Goal: Transaction & Acquisition: Purchase product/service

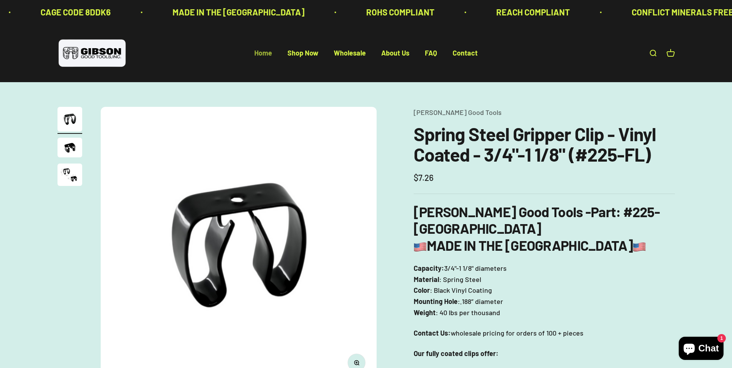
click at [261, 49] on link "Home" at bounding box center [263, 53] width 18 height 8
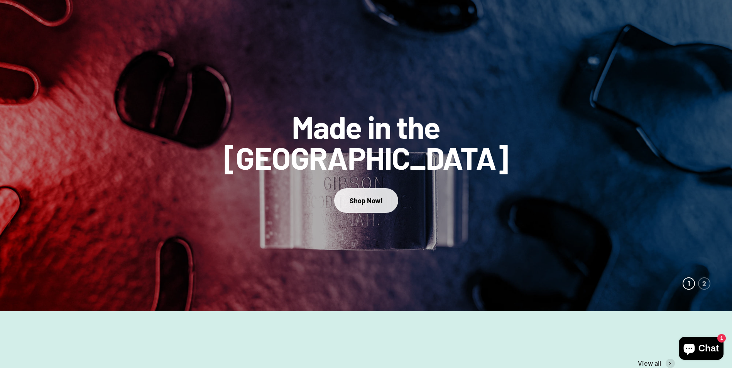
scroll to position [77, 0]
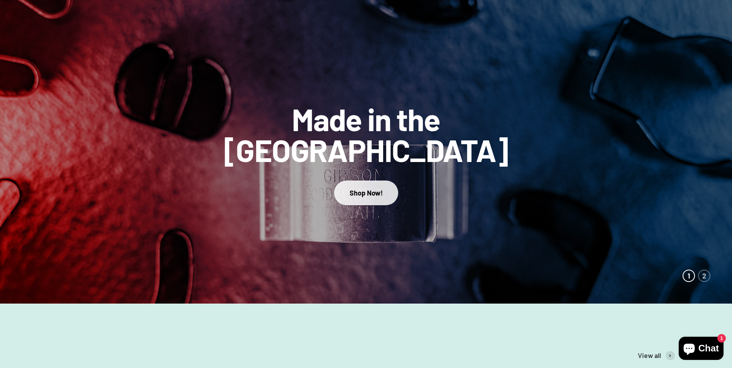
click at [373, 181] on button "Shop Now!" at bounding box center [366, 193] width 64 height 24
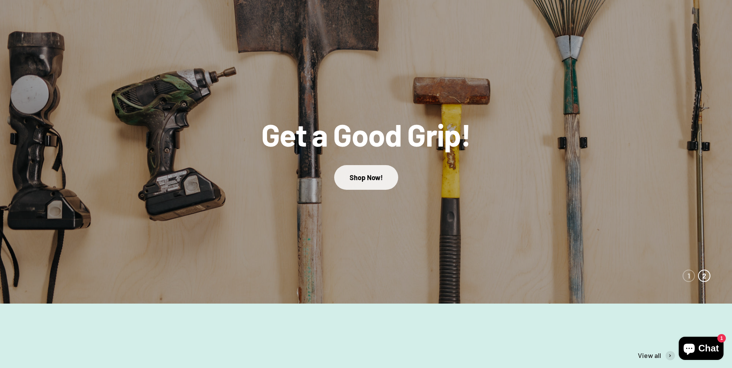
click at [376, 177] on link "Shop Now!" at bounding box center [366, 177] width 64 height 24
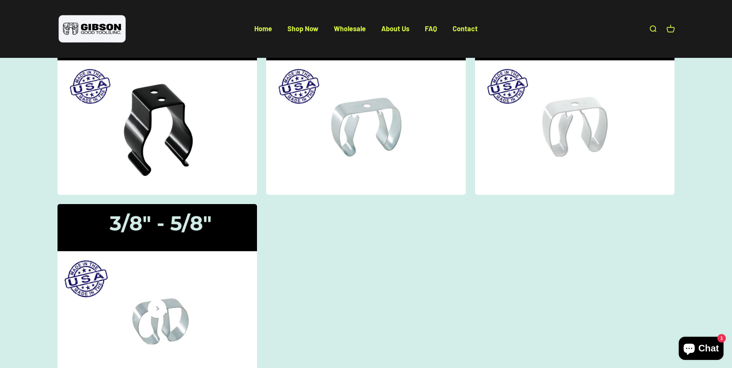
scroll to position [154, 0]
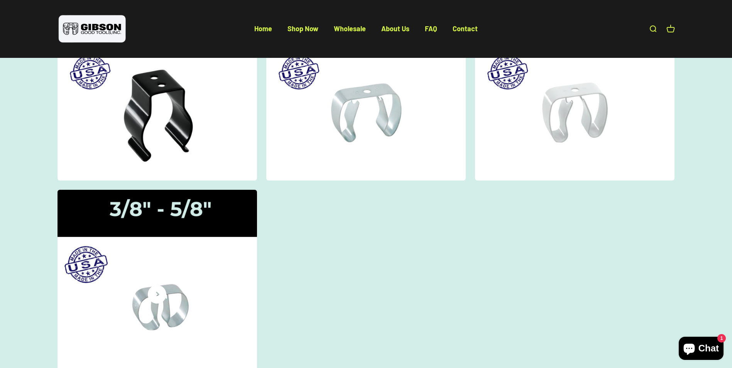
click at [205, 285] on img at bounding box center [157, 282] width 212 height 195
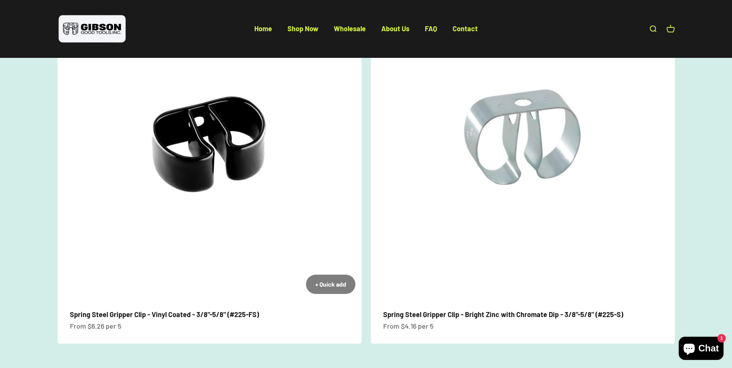
scroll to position [116, 0]
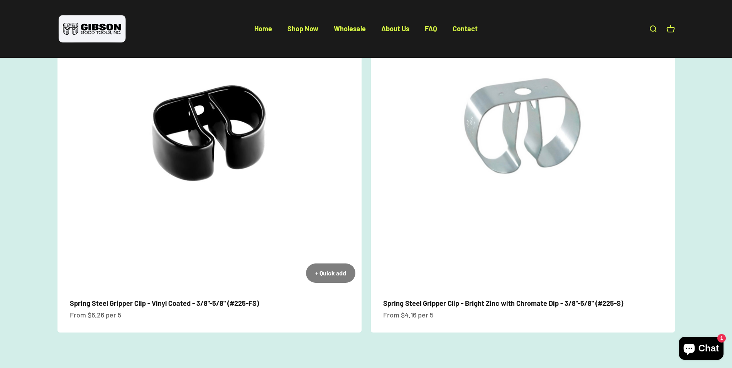
click at [186, 144] on img at bounding box center [210, 137] width 304 height 304
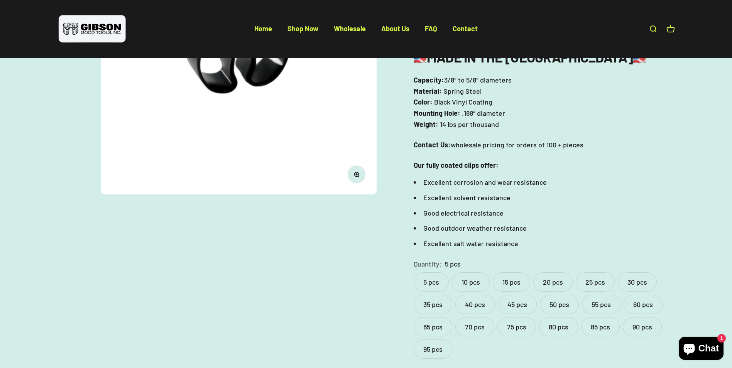
scroll to position [193, 0]
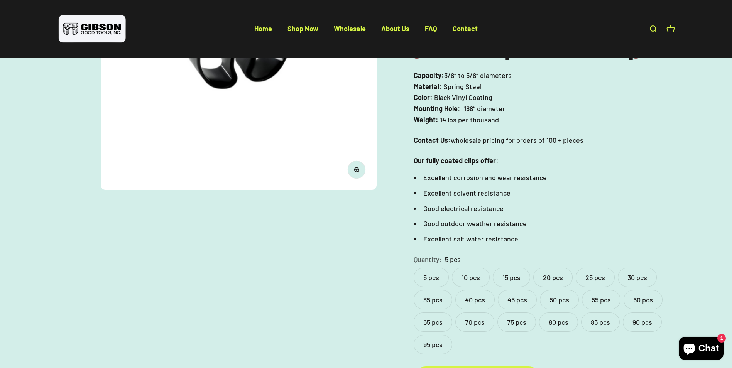
click at [552, 290] on label "50 pcs" at bounding box center [559, 299] width 39 height 19
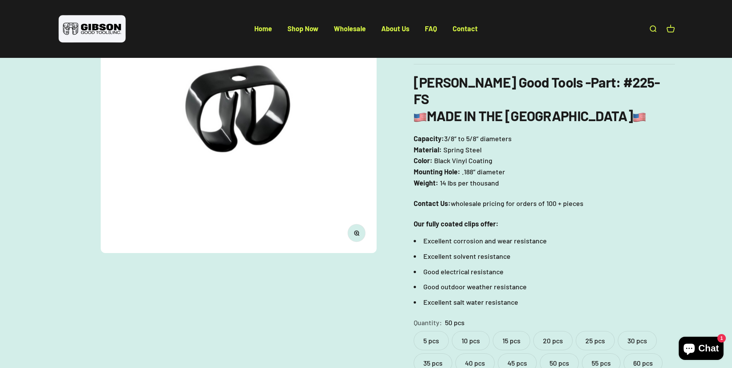
scroll to position [116, 0]
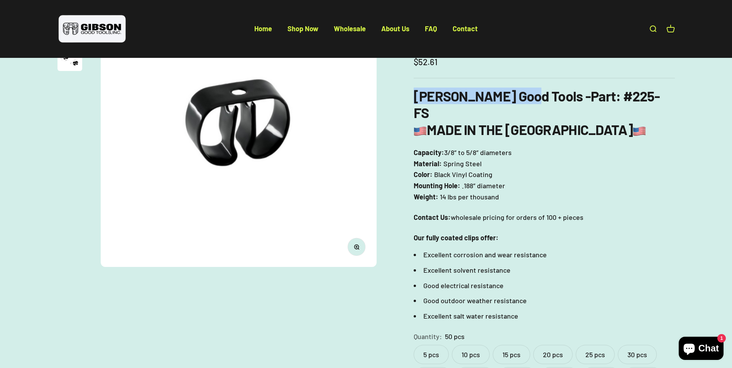
drag, startPoint x: 417, startPoint y: 97, endPoint x: 522, endPoint y: 98, distance: 104.6
click at [522, 98] on b "Gibson Good Tools - Part" at bounding box center [515, 96] width 202 height 17
copy b "[PERSON_NAME] Good Tools"
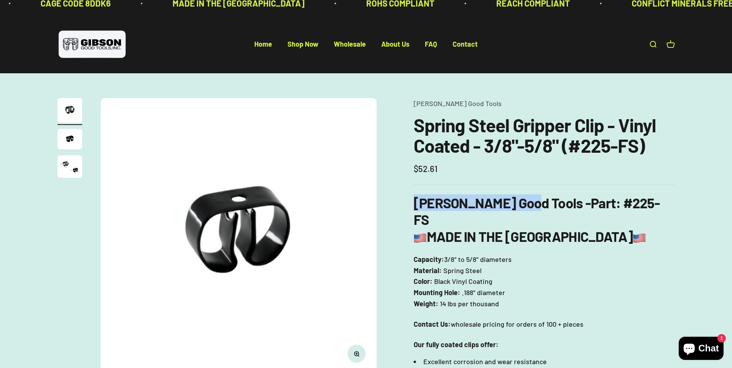
scroll to position [39, 0]
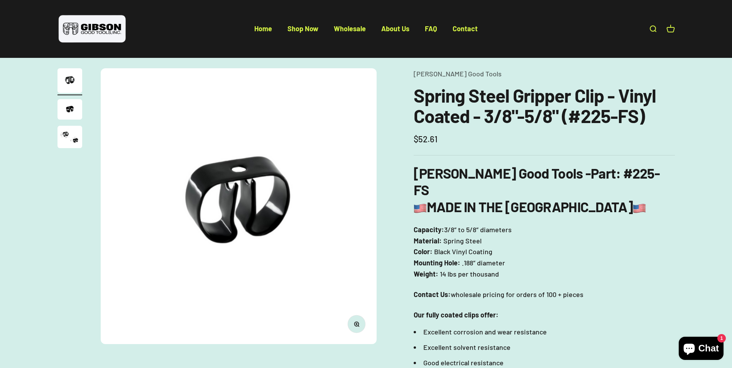
click at [646, 224] on p "Capacity: 3/8″ to 5/8″ diameters Material: Spring Steel Color: Black Vinyl Coat…" at bounding box center [544, 252] width 261 height 56
drag, startPoint x: 441, startPoint y: 139, endPoint x: 403, endPoint y: 137, distance: 37.9
click at [403, 137] on div "Zoom Go to item 1 Go to item 2 Go to item 3 Gibson Good Tools Spring Steel Grip…" at bounding box center [367, 312] width 618 height 488
drag, startPoint x: 403, startPoint y: 137, endPoint x: 432, endPoint y: 141, distance: 29.3
copy sale-price "$52.61"
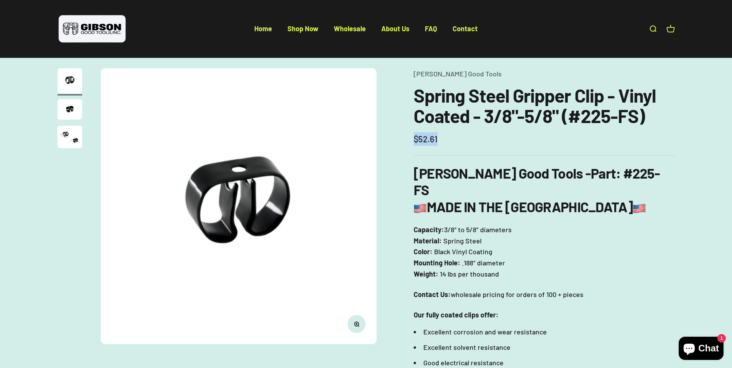
click at [444, 144] on div "Sale price $52.61 $0 (/) Sold out Save $-6.26" at bounding box center [544, 139] width 261 height 14
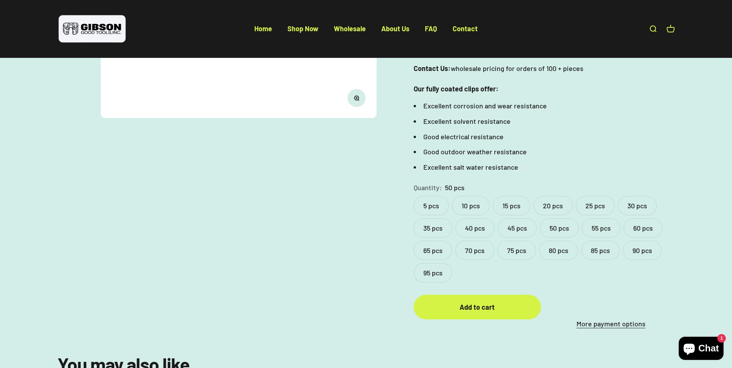
scroll to position [232, 0]
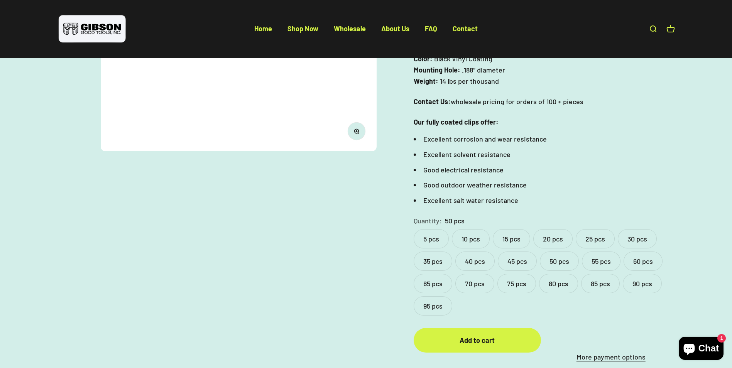
click at [477, 252] on label "40 pcs" at bounding box center [475, 261] width 39 height 19
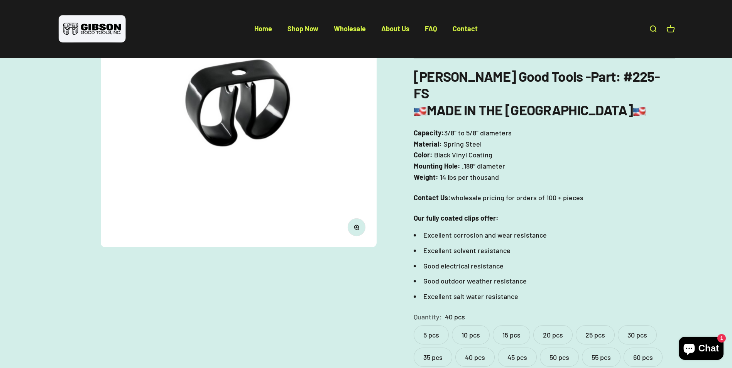
scroll to position [232, 0]
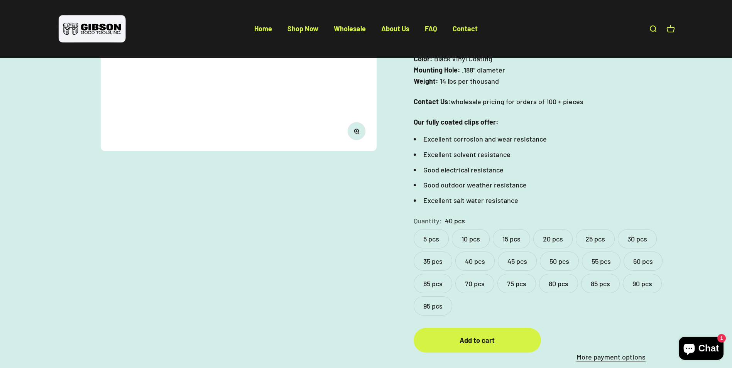
click at [434, 229] on label "5 pcs" at bounding box center [431, 238] width 35 height 19
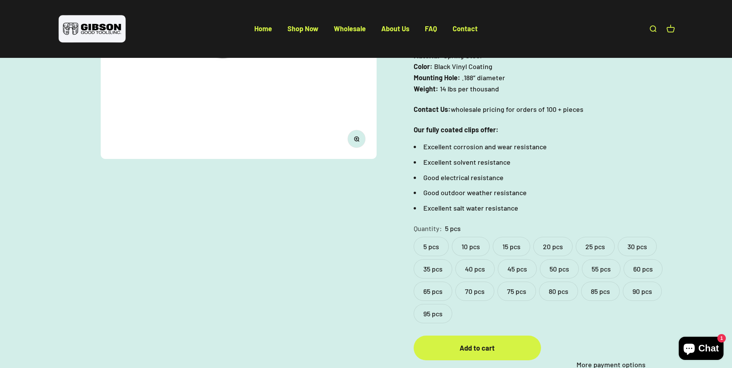
scroll to position [232, 0]
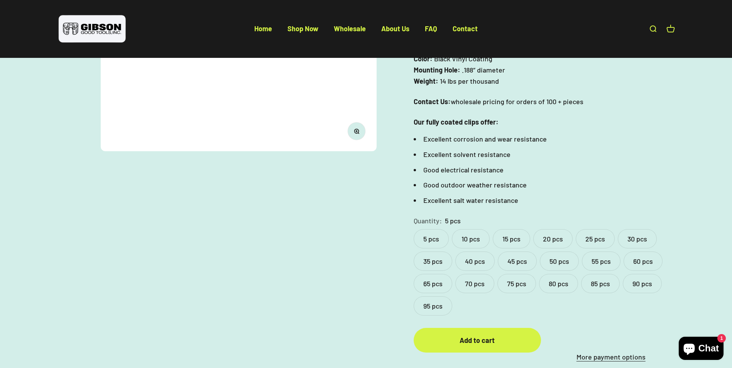
click at [430, 297] on label "95 pcs" at bounding box center [433, 306] width 39 height 19
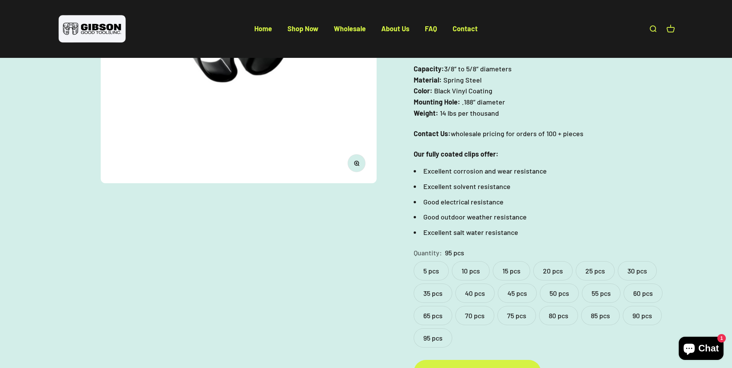
scroll to position [193, 0]
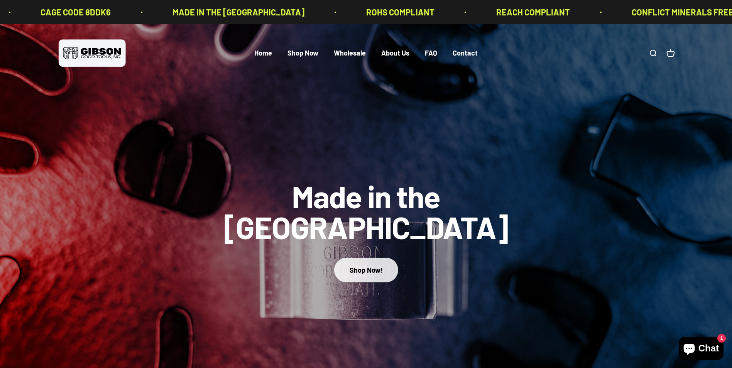
click at [369, 265] on div "Shop Now!" at bounding box center [366, 270] width 33 height 11
click at [362, 265] on div "Shop Now!" at bounding box center [366, 270] width 33 height 11
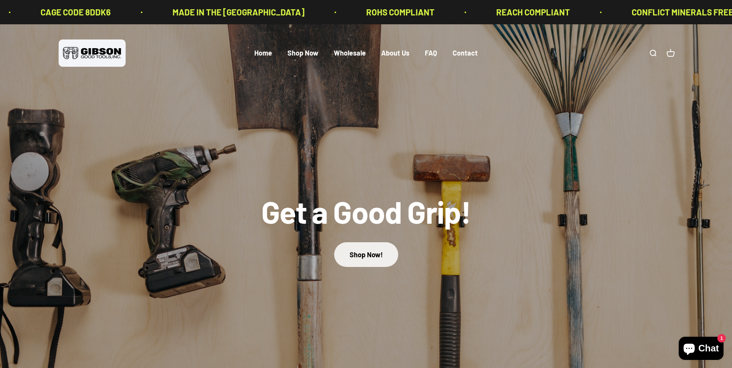
click at [357, 247] on link "Shop Now!" at bounding box center [366, 254] width 64 height 24
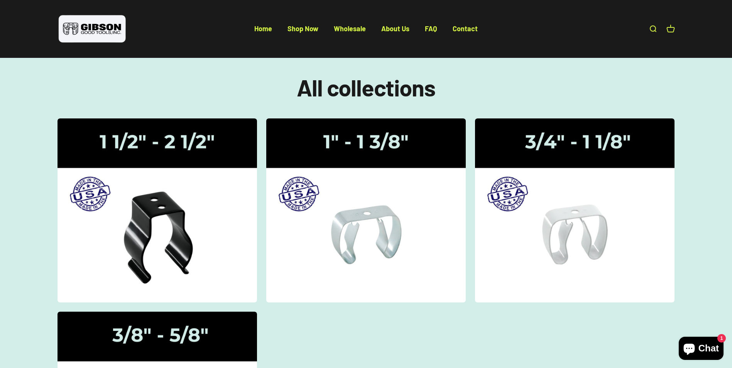
scroll to position [77, 0]
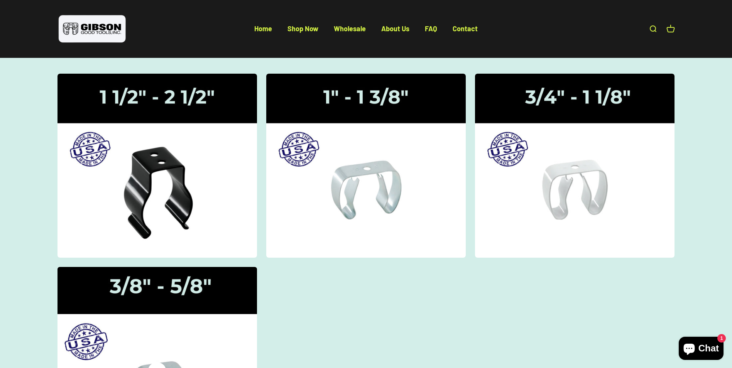
click at [181, 325] on img at bounding box center [157, 359] width 212 height 195
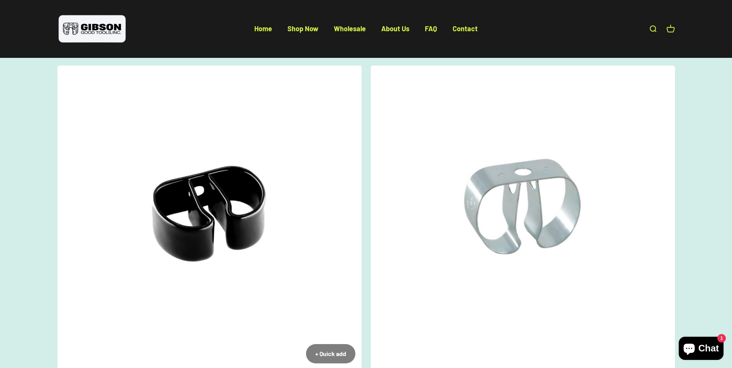
scroll to position [77, 0]
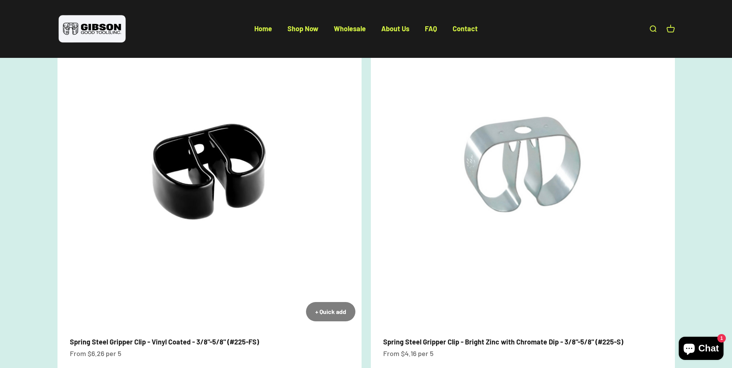
click at [252, 144] on img at bounding box center [210, 176] width 304 height 304
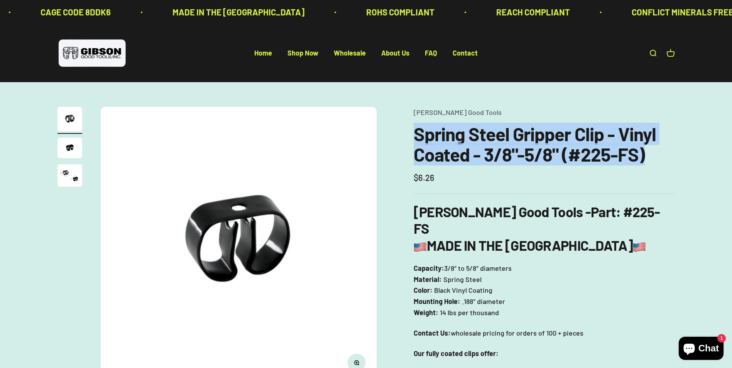
drag, startPoint x: 416, startPoint y: 137, endPoint x: 653, endPoint y: 154, distance: 237.7
click at [653, 154] on h1 "Spring Steel Gripper Clip - Vinyl Coated - 3/8"-5/8" (#225-FS)" at bounding box center [544, 144] width 261 height 41
drag, startPoint x: 653, startPoint y: 154, endPoint x: 608, endPoint y: 156, distance: 45.6
copy h1 "Spring Steel Gripper Clip - Vinyl Coated - 3/8"-5/8" (#225-FS)"
